Goal: Complete application form: Complete application form

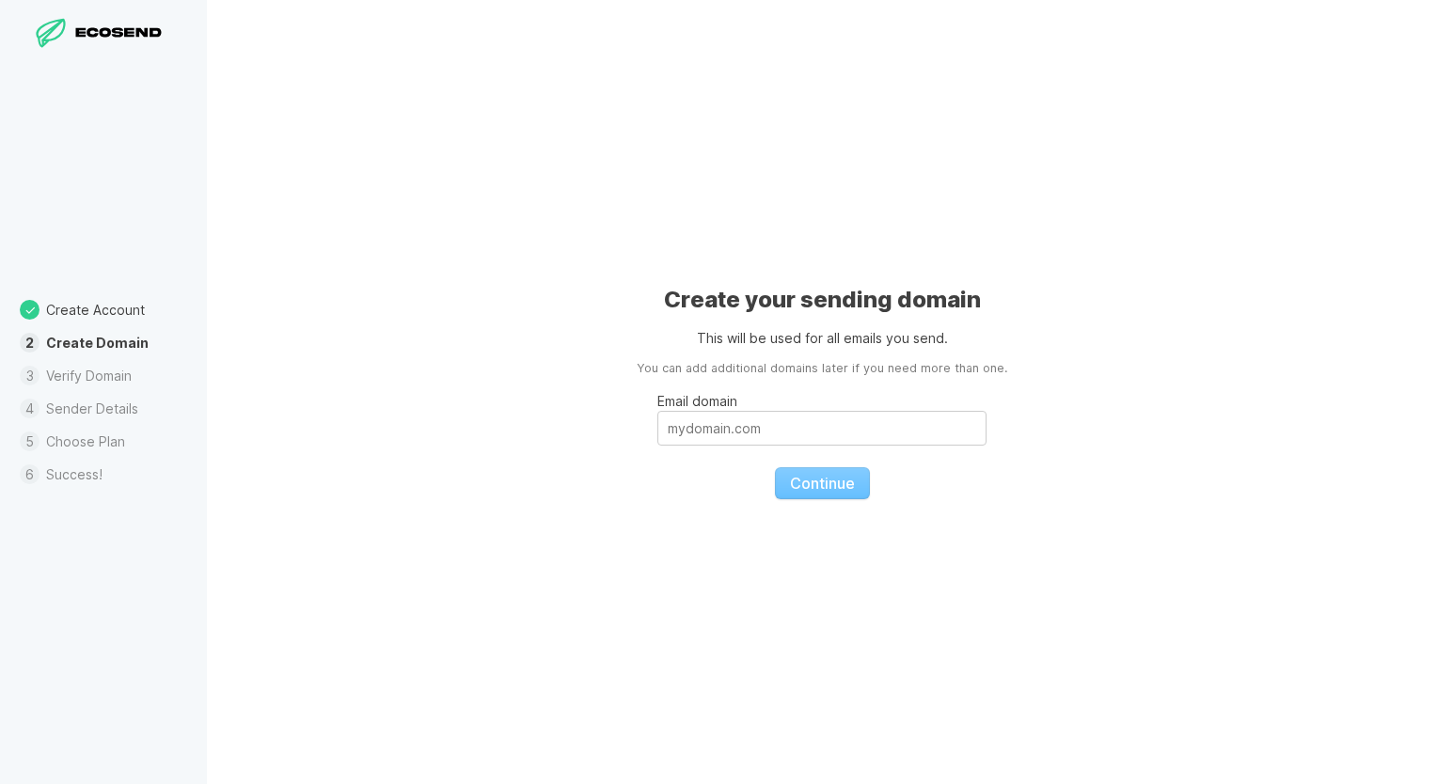
click at [804, 490] on fieldset "Email domain Continue" at bounding box center [821, 438] width 329 height 121
drag, startPoint x: 804, startPoint y: 490, endPoint x: 749, endPoint y: 439, distance: 75.2
click at [749, 439] on fieldset "Email domain Continue" at bounding box center [821, 438] width 329 height 121
click at [749, 439] on input "Email domain" at bounding box center [821, 428] width 329 height 35
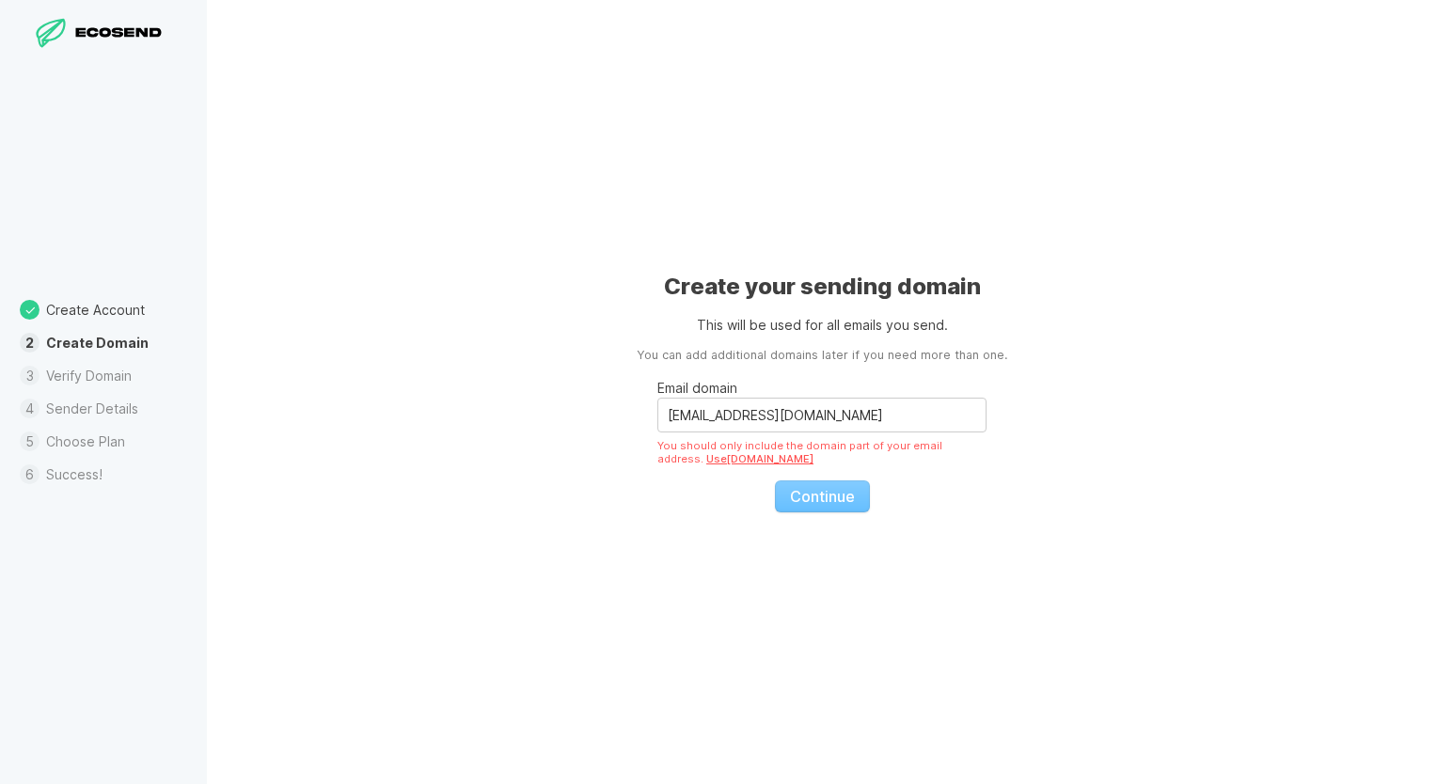
click at [807, 504] on fieldset "Email domain [EMAIL_ADDRESS][DOMAIN_NAME] You should only include the domain pa…" at bounding box center [821, 439] width 329 height 148
click at [817, 421] on input "[EMAIL_ADDRESS][DOMAIN_NAME]" at bounding box center [821, 415] width 329 height 35
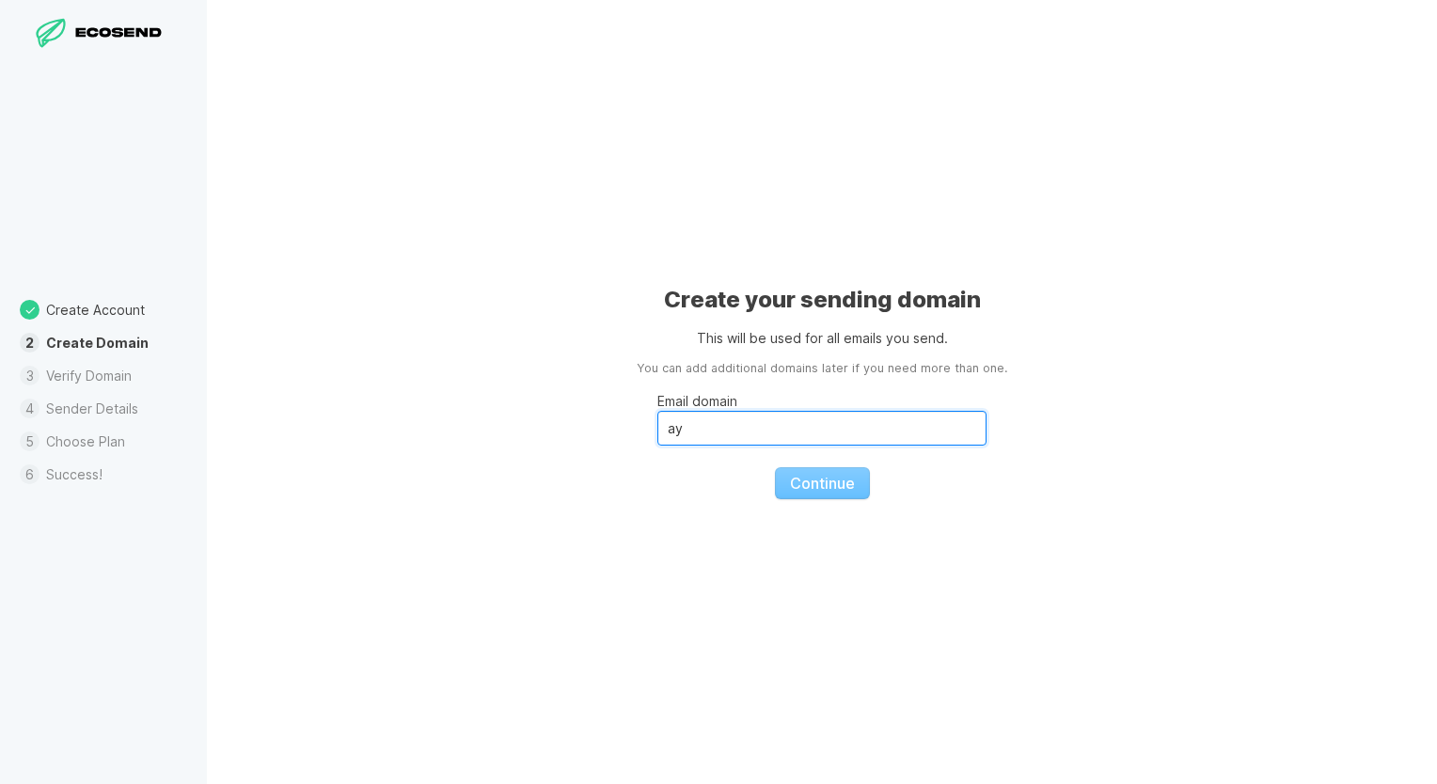
type input "a"
click at [836, 479] on fieldset "Email domain Continue" at bounding box center [821, 438] width 329 height 121
drag, startPoint x: 836, startPoint y: 479, endPoint x: 955, endPoint y: 515, distance: 124.9
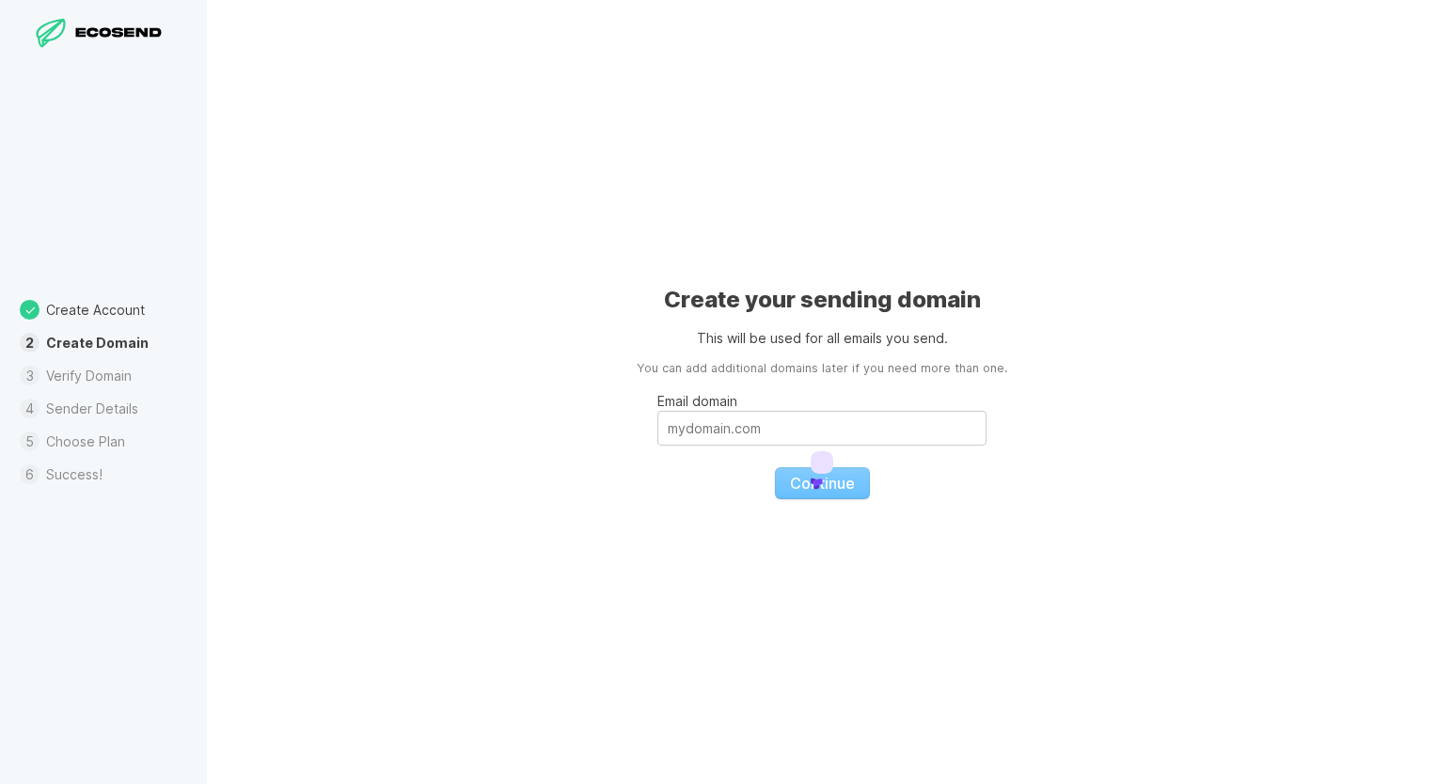
click at [955, 515] on div "Create your sending domain This will be used for all emails you send. You can a…" at bounding box center [822, 392] width 1230 height 784
